Goal: Find specific page/section: Find specific page/section

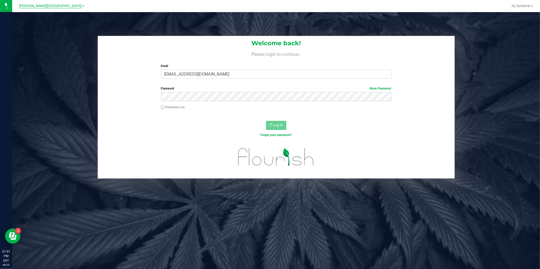
click at [66, 7] on span "[PERSON_NAME][GEOGRAPHIC_DATA]" at bounding box center [50, 6] width 63 height 5
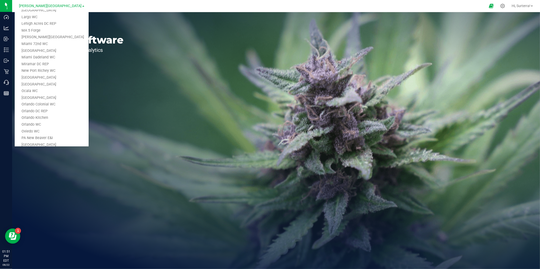
scroll to position [329, 0]
click at [27, 133] on link "WPB DC" at bounding box center [52, 132] width 74 height 7
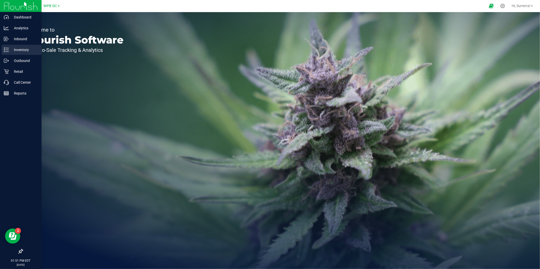
click at [20, 49] on p "Inventory" at bounding box center [24, 50] width 30 height 6
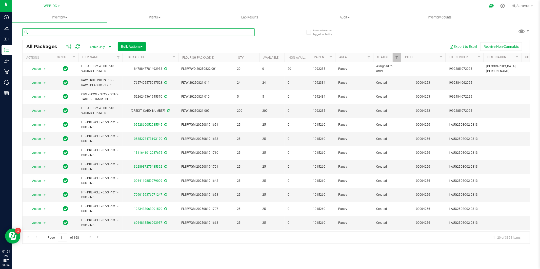
click at [107, 33] on input "text" at bounding box center [138, 32] width 233 height 8
paste input "FT - CANNABIS FLOWER - 3.5G - ZKR - IND"
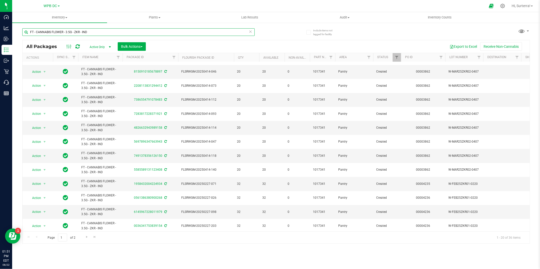
scroll to position [111, 0]
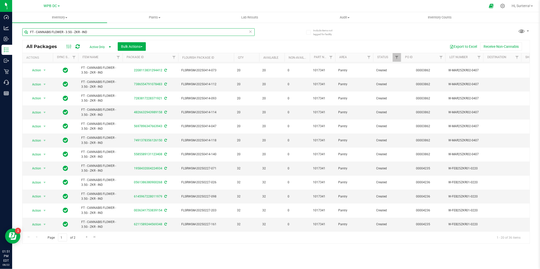
type input "FT - CANNABIS FLOWER - 3.5G - ZKR - IND"
